Goal: Task Accomplishment & Management: Manage account settings

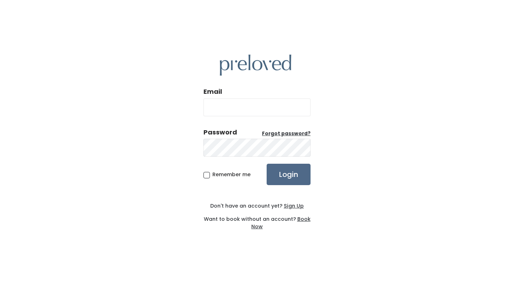
click at [276, 104] on input "Email" at bounding box center [256, 107] width 107 height 18
type input "madelynncg7@gmail.com"
click at [267, 164] on input "Login" at bounding box center [289, 174] width 44 height 21
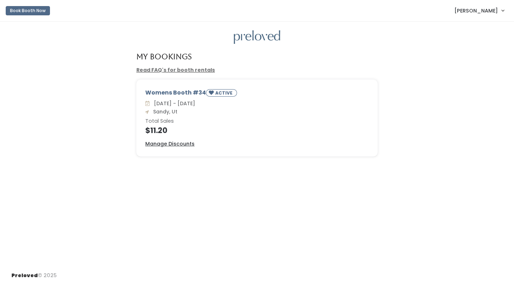
click at [166, 98] on div "Womens Booth #34 ACTIVE" at bounding box center [256, 93] width 223 height 11
click at [171, 142] on u "Manage Discounts" at bounding box center [169, 143] width 49 height 7
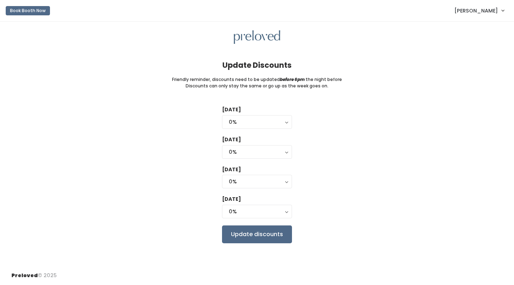
click at [350, 196] on div "Tuesday 0% 25% 50% 75% 90% 0% Wednesday 0% 25% 50% 75% 90% 0% Thursday 0% 25% 5…" at bounding box center [256, 174] width 491 height 137
click at [284, 211] on div "0%" at bounding box center [257, 212] width 56 height 8
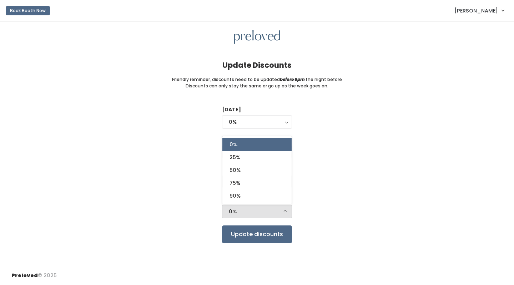
click at [335, 178] on div "Tuesday 0% 25% 50% 75% 90% 0% Wednesday 0% 25% 50% 75% 90% 0% Thursday 0% 25% 5…" at bounding box center [256, 174] width 491 height 137
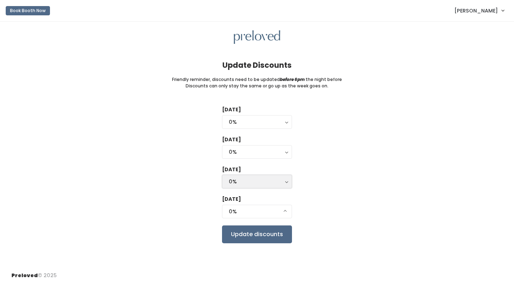
click at [284, 182] on button "0%" at bounding box center [257, 182] width 70 height 14
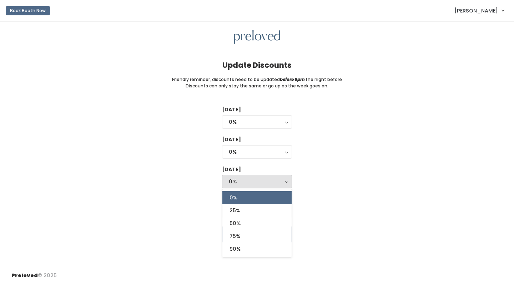
click at [303, 193] on div "Tuesday 0% 25% 50% 75% 90% 0% Wednesday 0% 25% 50% 75% 90% 0% Thursday 0% 25% 5…" at bounding box center [256, 174] width 491 height 137
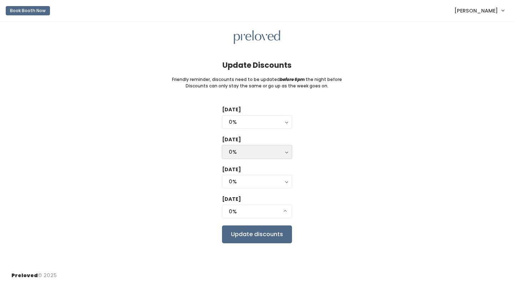
click at [286, 149] on button "0%" at bounding box center [257, 152] width 70 height 14
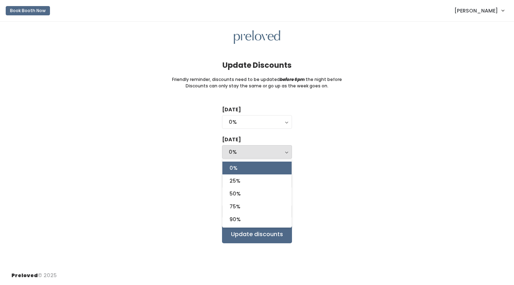
click at [314, 164] on div "Tuesday 0% 25% 50% 75% 90% 0% Wednesday 0% 25% 50% 75% 90% 0% 0% 25% 50% 75% 90…" at bounding box center [256, 174] width 491 height 137
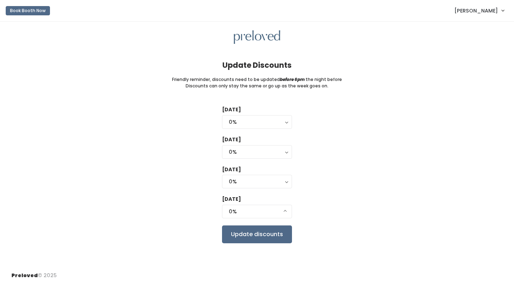
click at [426, 204] on div "Tuesday 0% 25% 50% 75% 90% 0% Wednesday 0% 25% 50% 75% 90% 0% 0% 25% 50% 75% 90…" at bounding box center [256, 174] width 491 height 137
click at [284, 153] on div "0%" at bounding box center [257, 152] width 56 height 8
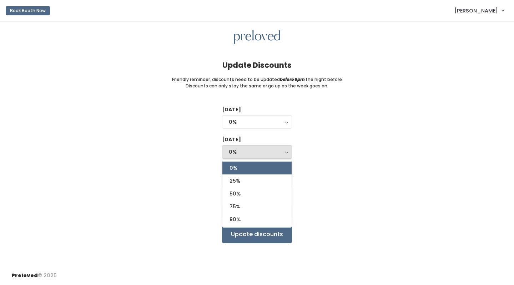
click at [318, 189] on div "Tuesday 0% 25% 50% 75% 90% 0% Wednesday 0% 25% 50% 75% 90% 0% 0% 25% 50% 75% 90…" at bounding box center [256, 174] width 491 height 137
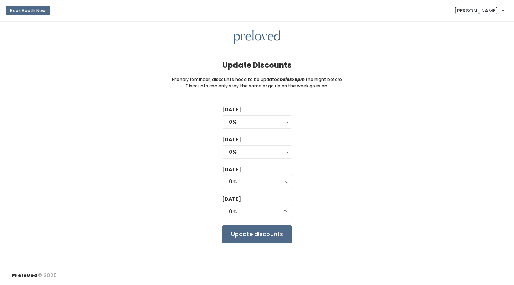
click at [349, 223] on div "Tuesday 0% 25% 50% 75% 90% 0% Wednesday 0% 25% 50% 75% 90% 0% 0% 25% 50% 75% 90…" at bounding box center [256, 174] width 491 height 137
click at [288, 152] on button "0%" at bounding box center [257, 152] width 70 height 14
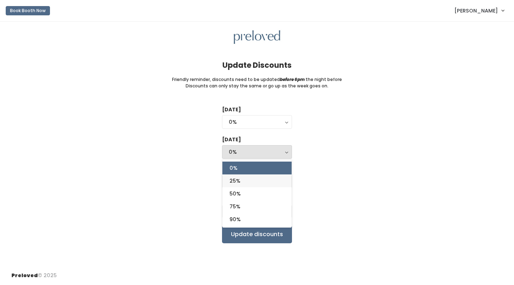
click at [264, 182] on link "25%" at bounding box center [256, 180] width 69 height 13
select select "25%"
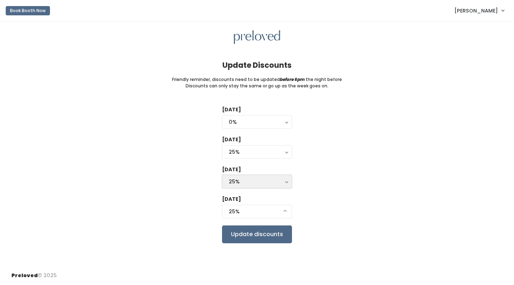
click at [285, 181] on button "25%" at bounding box center [257, 182] width 70 height 14
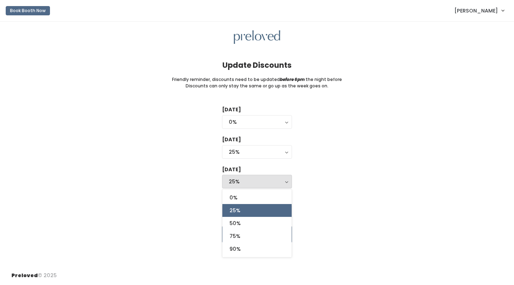
click at [337, 187] on div "Tuesday 0% 25% 50% 75% 90% 0% Wednesday 0% 25% 50% 75% 90% 25% 0% 25% 50% 75% 9…" at bounding box center [256, 174] width 491 height 137
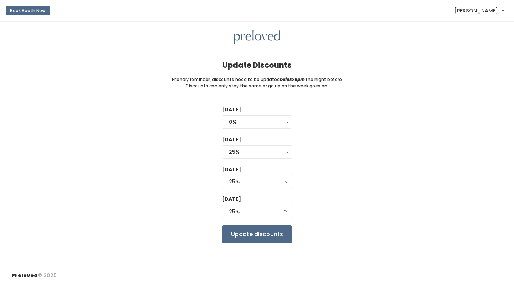
click at [385, 192] on div "Tuesday 0% 25% 50% 75% 90% 0% Wednesday 0% 25% 50% 75% 90% 25% 0% 25% 50% 75% 9…" at bounding box center [256, 174] width 491 height 137
click at [262, 235] on input "Update discounts" at bounding box center [257, 234] width 70 height 18
